Goal: Transaction & Acquisition: Register for event/course

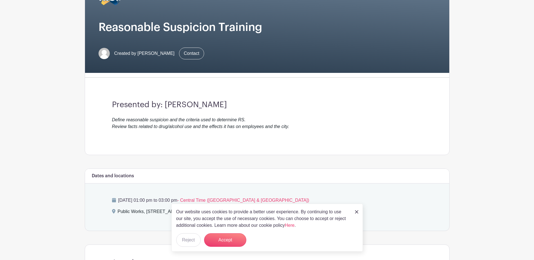
scroll to position [84, 0]
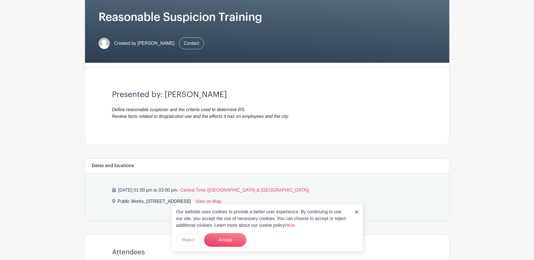
click at [356, 212] on img at bounding box center [356, 211] width 3 height 3
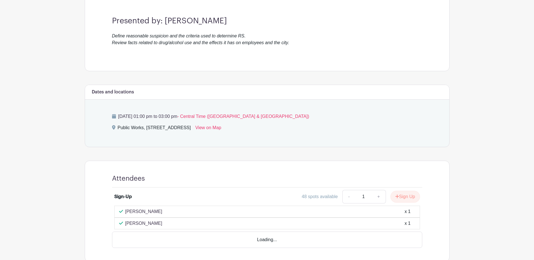
scroll to position [169, 0]
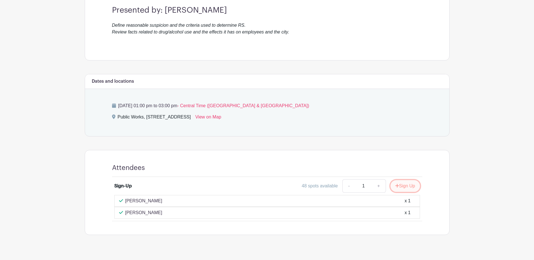
click at [401, 186] on button "Sign Up" at bounding box center [405, 186] width 30 height 12
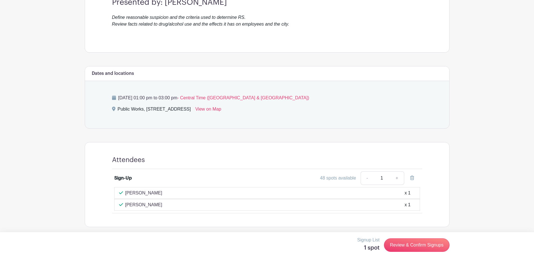
scroll to position [179, 0]
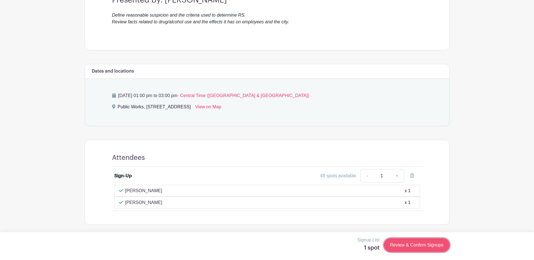
click at [403, 247] on link "Review & Confirm Signups" at bounding box center [416, 245] width 65 height 14
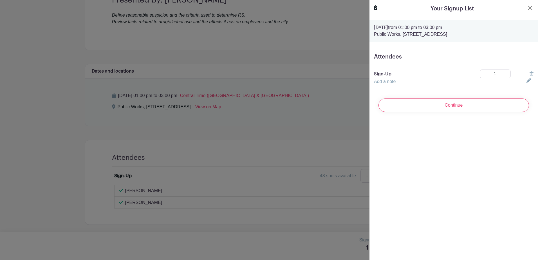
click at [393, 57] on h5 "Attendees" at bounding box center [454, 56] width 160 height 7
click at [419, 58] on h5 "Attendees" at bounding box center [454, 56] width 160 height 7
click at [384, 58] on h5 "Attendees" at bounding box center [454, 56] width 160 height 7
click at [384, 60] on h5 "Attendees" at bounding box center [454, 56] width 160 height 7
click at [426, 57] on h5 "Attendees" at bounding box center [454, 56] width 160 height 7
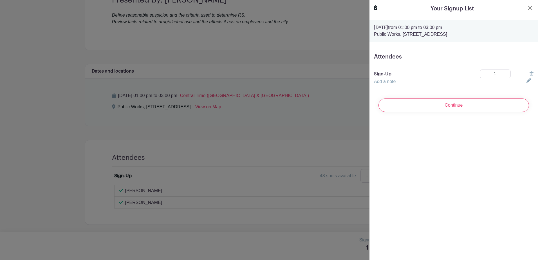
click at [382, 73] on p "Sign-Up" at bounding box center [419, 74] width 90 height 7
click at [527, 81] on icon at bounding box center [529, 80] width 5 height 5
click at [527, 84] on icon at bounding box center [528, 84] width 3 height 3
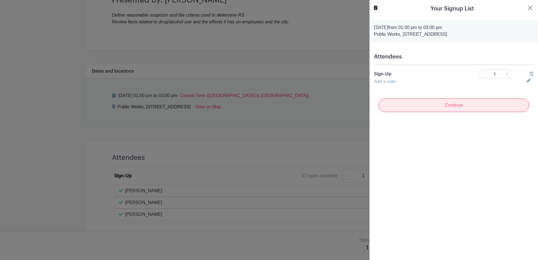
click at [453, 103] on input "Continue" at bounding box center [454, 106] width 151 height 14
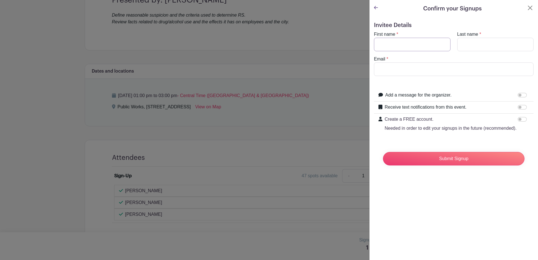
click at [409, 44] on input "First name" at bounding box center [412, 45] width 77 height 14
type input "[PERSON_NAME]"
click at [458, 45] on input "Last name" at bounding box center [495, 45] width 77 height 14
type input "[PERSON_NAME]"
click at [416, 73] on input "Email" at bounding box center [454, 69] width 160 height 14
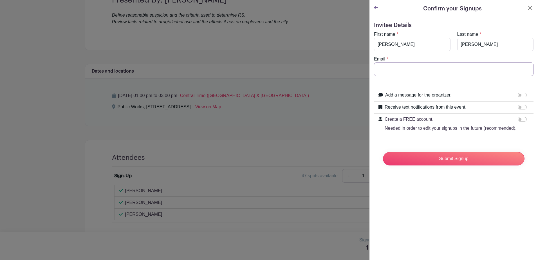
type input "[EMAIL_ADDRESS][DOMAIN_NAME]"
click at [448, 165] on input "Submit Signup" at bounding box center [454, 159] width 142 height 14
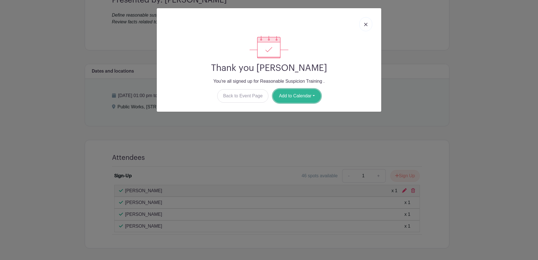
click at [304, 94] on button "Add to Calendar" at bounding box center [297, 96] width 48 height 14
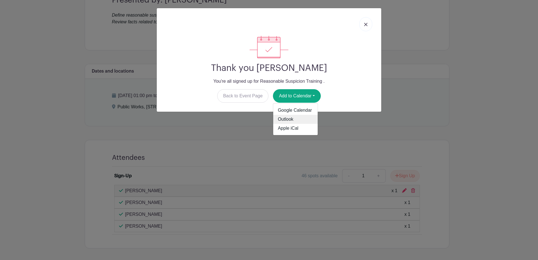
click at [287, 118] on link "Outlook" at bounding box center [295, 119] width 44 height 9
click at [484, 39] on div "Thank you Peter Norris You're all signed up for Reasonable Suspicion Training .…" at bounding box center [269, 130] width 538 height 260
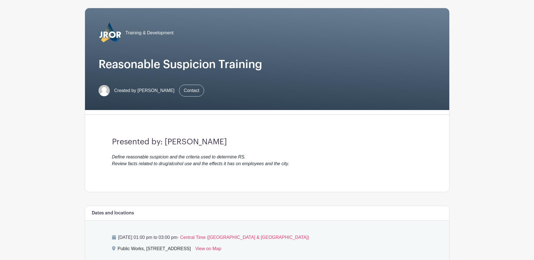
scroll to position [0, 0]
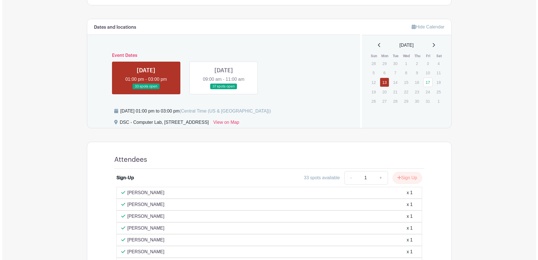
scroll to position [225, 0]
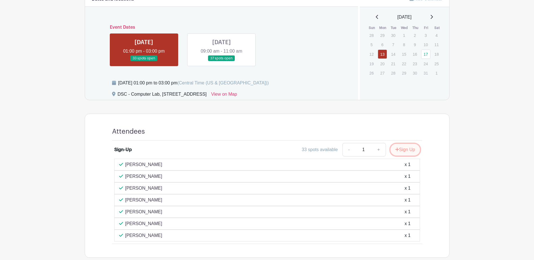
click at [404, 148] on button "Sign Up" at bounding box center [405, 150] width 30 height 12
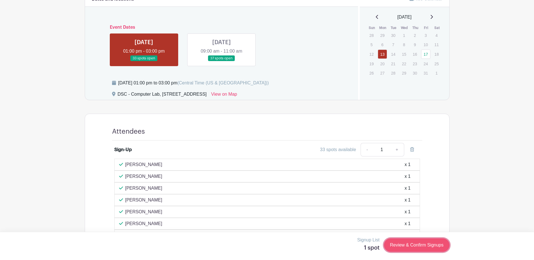
click at [397, 243] on link "Review & Confirm Signups" at bounding box center [416, 245] width 65 height 14
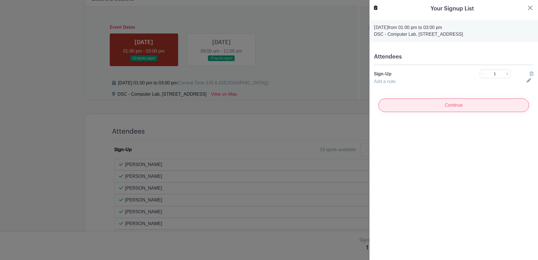
click at [458, 106] on input "Continue" at bounding box center [454, 106] width 151 height 14
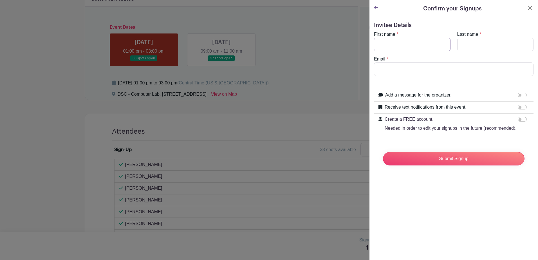
click at [376, 42] on input "First name" at bounding box center [412, 45] width 77 height 14
type input "[PERSON_NAME]"
type input "[EMAIL_ADDRESS][DOMAIN_NAME]"
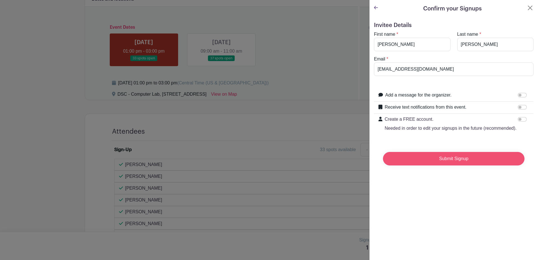
click at [447, 164] on input "Submit Signup" at bounding box center [454, 159] width 142 height 14
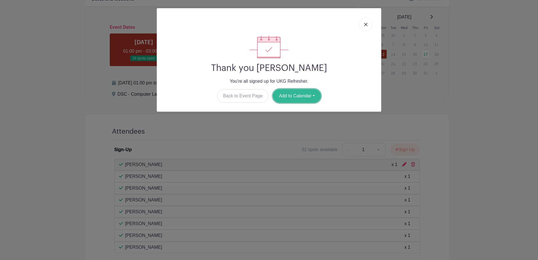
click at [315, 95] on button "Add to Calendar" at bounding box center [297, 96] width 48 height 14
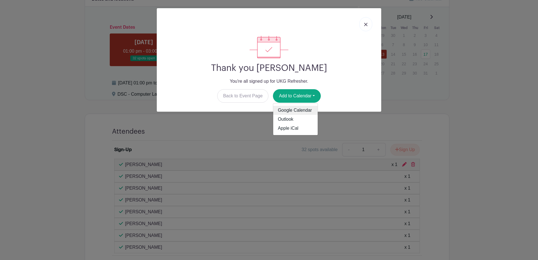
click at [307, 107] on link "Google Calendar" at bounding box center [295, 110] width 44 height 9
